Goal: Navigation & Orientation: Find specific page/section

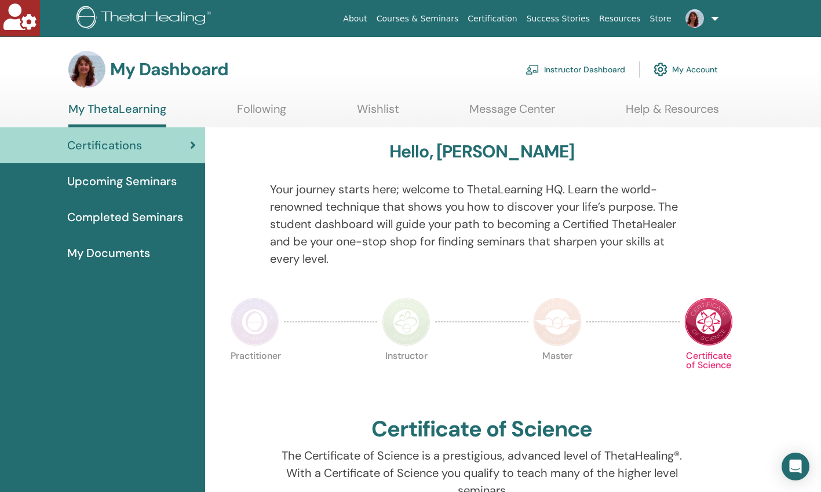
click at [80, 75] on img at bounding box center [86, 69] width 37 height 37
click at [587, 66] on link "Instructor Dashboard" at bounding box center [575, 69] width 100 height 25
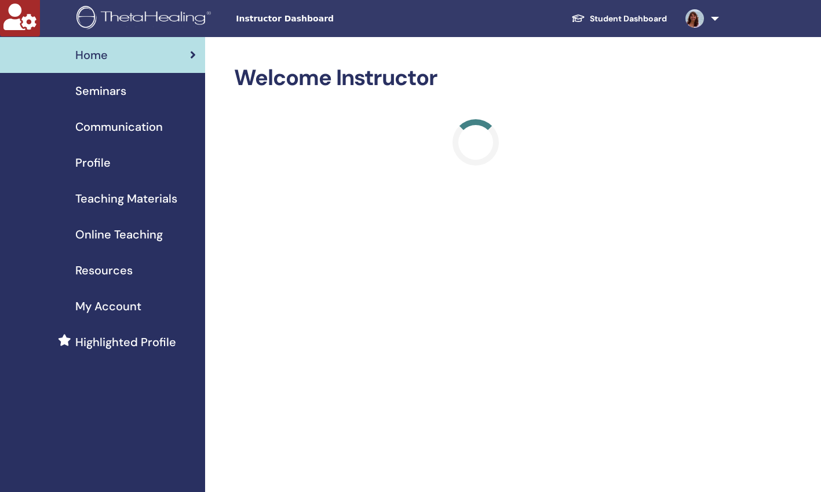
click at [137, 164] on div "Profile" at bounding box center [102, 162] width 186 height 17
